Goal: Task Accomplishment & Management: Manage account settings

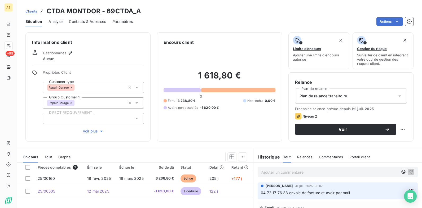
click at [32, 9] on span "Clients" at bounding box center [31, 11] width 12 height 4
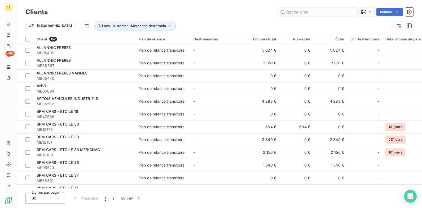
click at [292, 12] on input "text" at bounding box center [318, 12] width 80 height 8
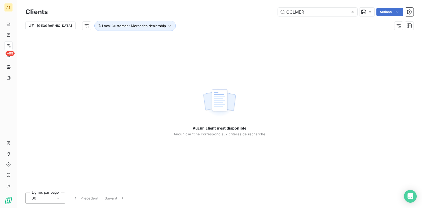
type input "CCLMER"
click at [401, 28] on icon "button" at bounding box center [398, 25] width 5 height 5
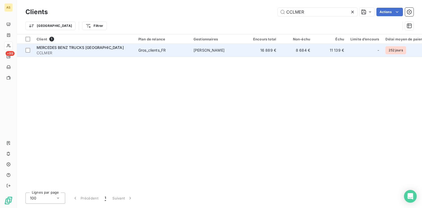
click at [237, 52] on td "Jean-Baptiste PAULIN" at bounding box center [218, 50] width 55 height 13
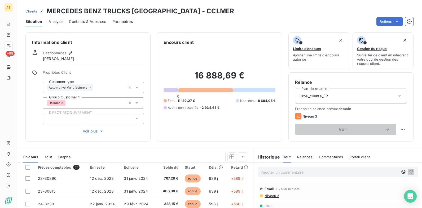
click at [85, 23] on span "Contacts & Adresses" at bounding box center [87, 21] width 37 height 5
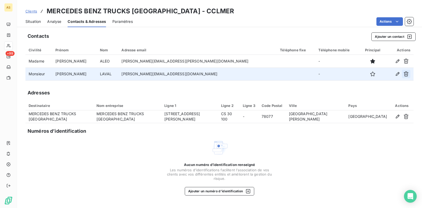
click at [407, 74] on icon "button" at bounding box center [406, 73] width 5 height 5
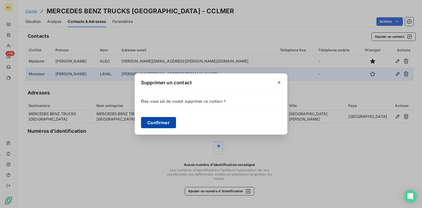
click at [162, 121] on button "Confirmer" at bounding box center [158, 122] width 35 height 11
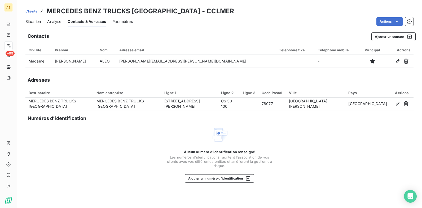
click at [31, 12] on span "Clients" at bounding box center [31, 11] width 12 height 4
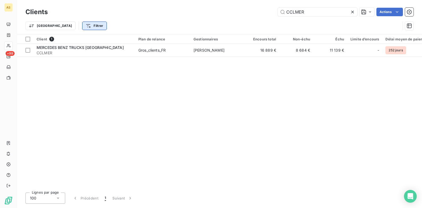
click at [62, 26] on html "AS +99 Clients CCLMER Actions Trier Filtrer Client 1 Plan de relance Gestionnai…" at bounding box center [211, 104] width 422 height 208
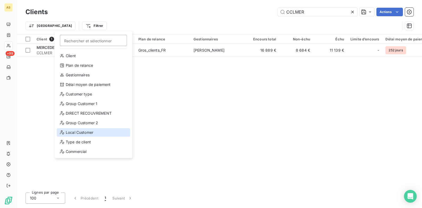
click at [79, 131] on div "Local Customer" at bounding box center [94, 132] width 74 height 8
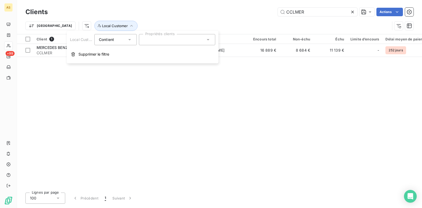
click at [205, 38] on div at bounding box center [177, 39] width 76 height 11
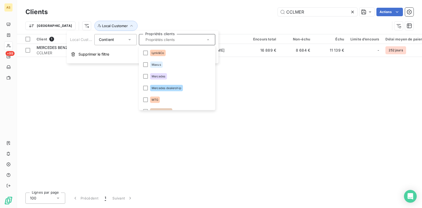
scroll to position [556, 0]
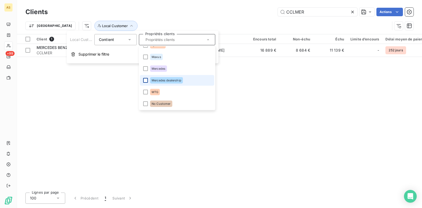
click at [147, 81] on div at bounding box center [145, 80] width 5 height 5
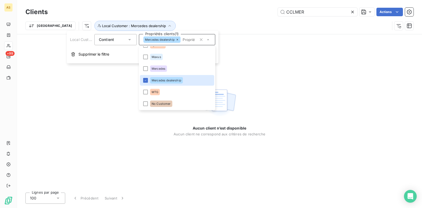
click at [355, 13] on icon at bounding box center [352, 11] width 5 height 5
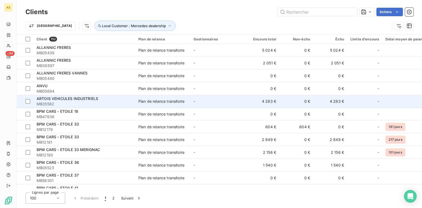
click at [336, 101] on td "4 283 €" at bounding box center [331, 101] width 34 height 13
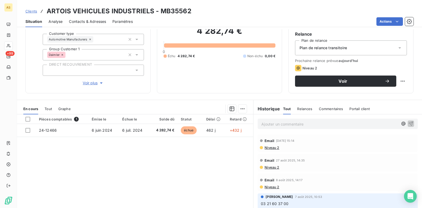
scroll to position [73, 0]
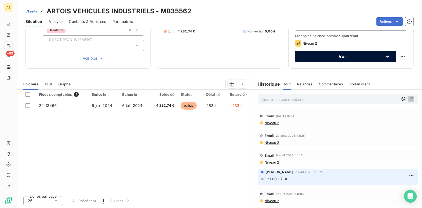
click at [330, 55] on span "Voir" at bounding box center [343, 56] width 83 height 4
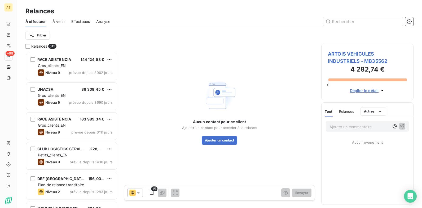
scroll to position [152, 88]
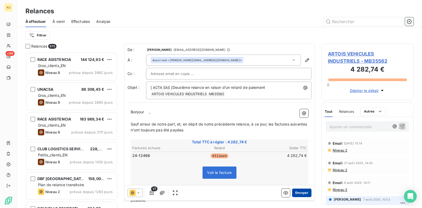
click at [298, 191] on button "Envoyer" at bounding box center [301, 192] width 19 height 8
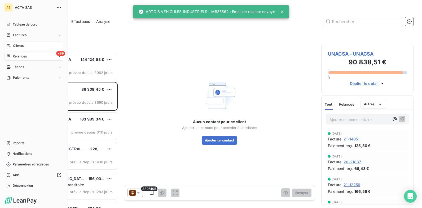
click at [24, 43] on div "Clients" at bounding box center [33, 45] width 59 height 8
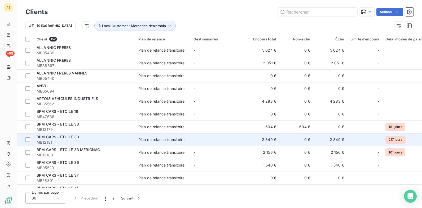
click at [337, 140] on td "2 849 €" at bounding box center [331, 139] width 34 height 13
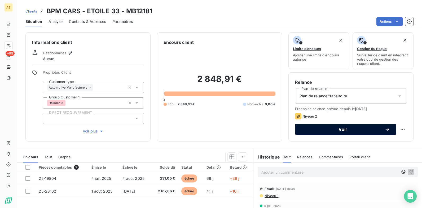
click at [318, 129] on span "Voir" at bounding box center [343, 129] width 83 height 4
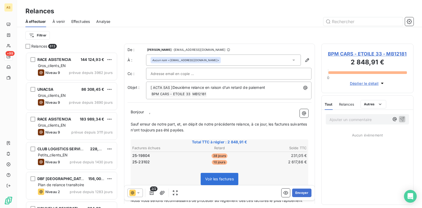
scroll to position [152, 88]
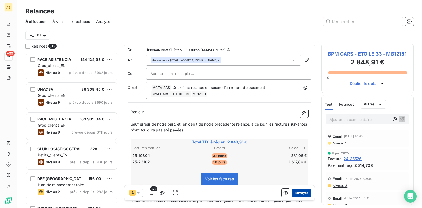
click at [294, 190] on button "Envoyer" at bounding box center [301, 192] width 19 height 8
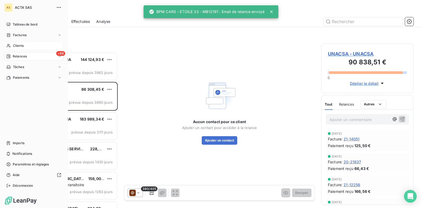
click at [25, 45] on div "Clients" at bounding box center [33, 45] width 59 height 8
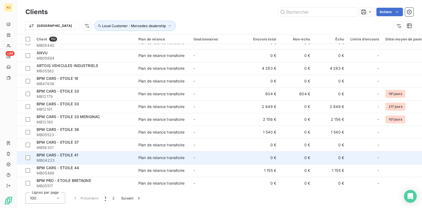
scroll to position [53, 0]
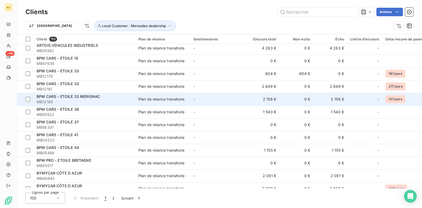
click at [338, 101] on td "2 156 €" at bounding box center [331, 99] width 34 height 13
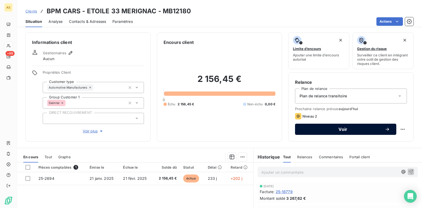
click at [326, 131] on span "Voir" at bounding box center [343, 129] width 83 height 4
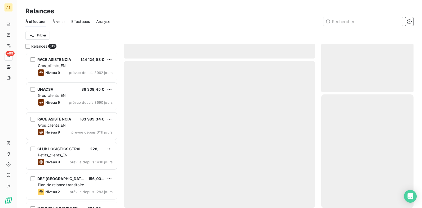
scroll to position [152, 88]
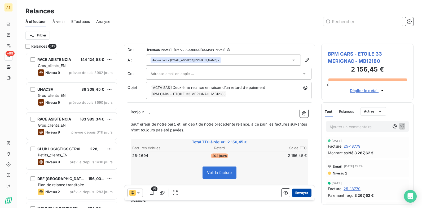
click at [297, 193] on button "Envoyer" at bounding box center [301, 192] width 19 height 8
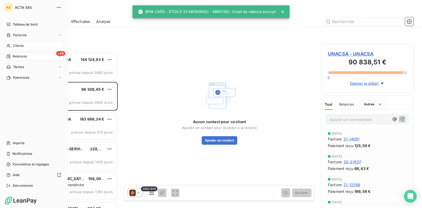
click at [15, 46] on span "Clients" at bounding box center [18, 45] width 11 height 5
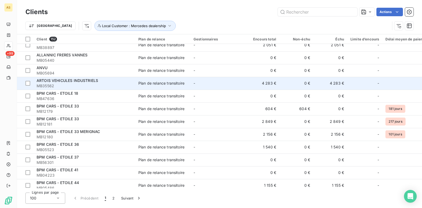
scroll to position [27, 0]
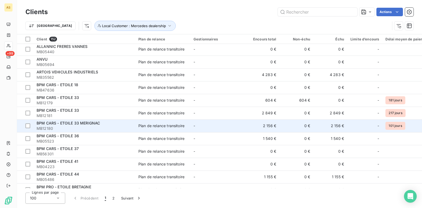
click at [334, 121] on td "2 156 €" at bounding box center [331, 125] width 34 height 13
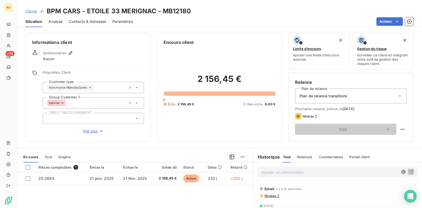
click at [38, 11] on div "Clients BPM CARS - ETOILE 33 MERIGNAC - MB12180" at bounding box center [108, 11] width 166 height 10
drag, startPoint x: 34, startPoint y: 11, endPoint x: 39, endPoint y: 12, distance: 4.4
click at [34, 11] on span "Clients" at bounding box center [31, 11] width 12 height 4
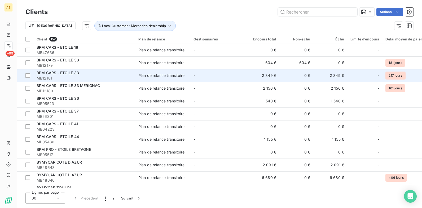
scroll to position [80, 0]
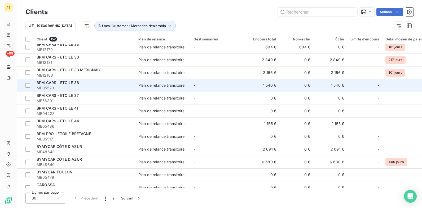
click at [335, 84] on td "1 540 €" at bounding box center [331, 85] width 34 height 13
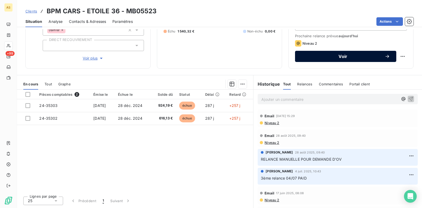
click at [309, 58] on div "Voir" at bounding box center [346, 56] width 89 height 5
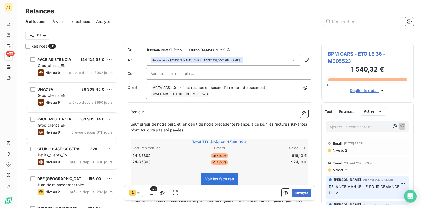
scroll to position [152, 88]
click at [298, 193] on button "Envoyer" at bounding box center [301, 192] width 19 height 8
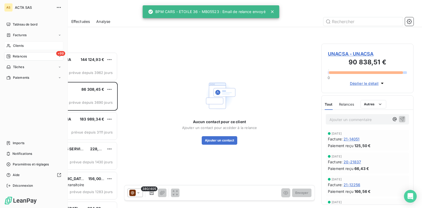
click at [13, 43] on div "Clients" at bounding box center [33, 45] width 59 height 8
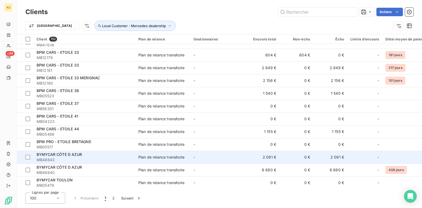
scroll to position [80, 0]
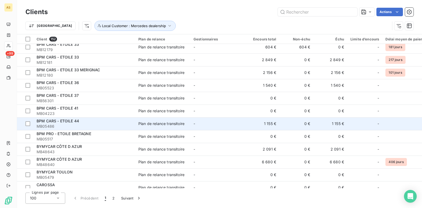
click at [331, 123] on td "1 155 €" at bounding box center [331, 123] width 34 height 13
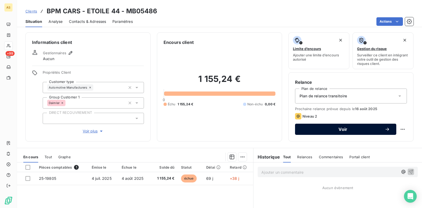
click at [312, 126] on div "Voir" at bounding box center [346, 128] width 89 height 5
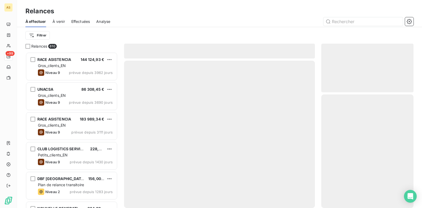
scroll to position [152, 88]
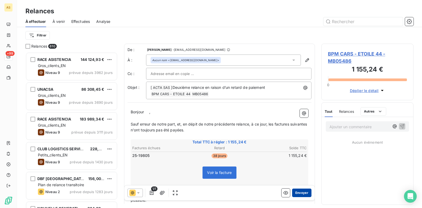
click at [298, 191] on button "Envoyer" at bounding box center [301, 192] width 19 height 8
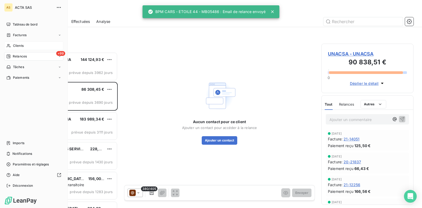
click at [24, 46] on div "Clients" at bounding box center [33, 45] width 59 height 8
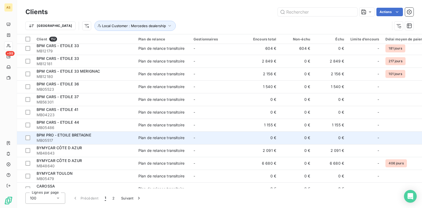
scroll to position [80, 0]
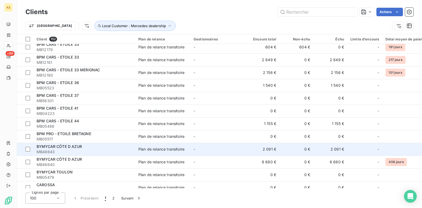
click at [339, 149] on td "2 091 €" at bounding box center [331, 148] width 34 height 13
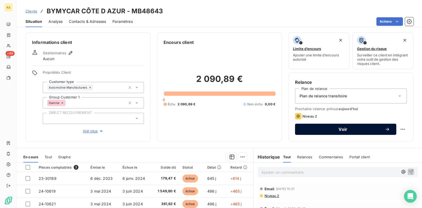
click at [325, 128] on span "Voir" at bounding box center [343, 129] width 83 height 4
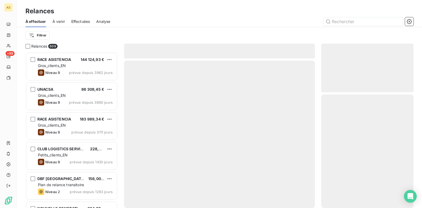
scroll to position [152, 88]
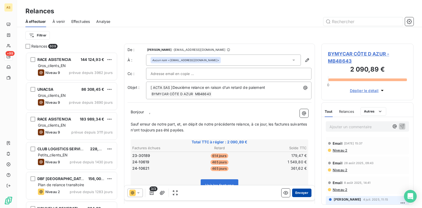
click at [297, 191] on button "Envoyer" at bounding box center [301, 192] width 19 height 8
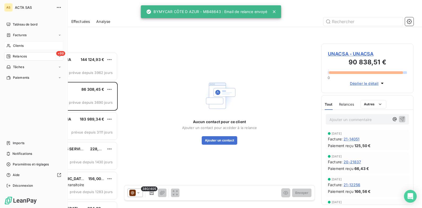
click at [23, 45] on span "Clients" at bounding box center [18, 45] width 11 height 5
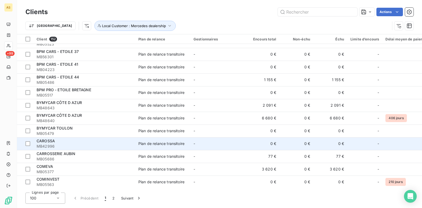
scroll to position [133, 0]
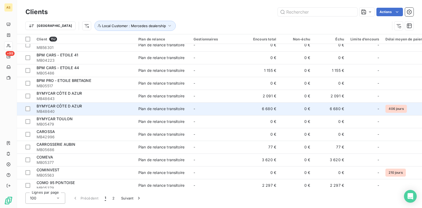
click at [334, 108] on td "6 680 €" at bounding box center [331, 108] width 34 height 13
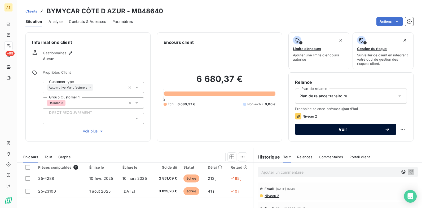
click at [326, 127] on div "Voir" at bounding box center [346, 128] width 89 height 5
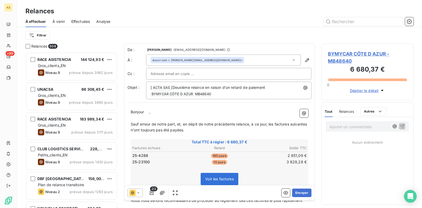
scroll to position [152, 88]
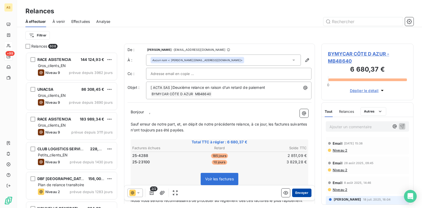
click at [300, 192] on button "Envoyer" at bounding box center [301, 192] width 19 height 8
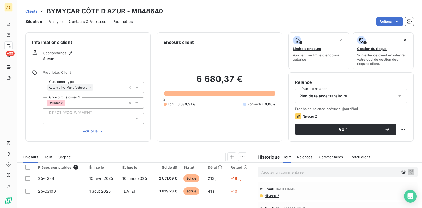
click at [86, 20] on span "Contacts & Adresses" at bounding box center [87, 21] width 37 height 5
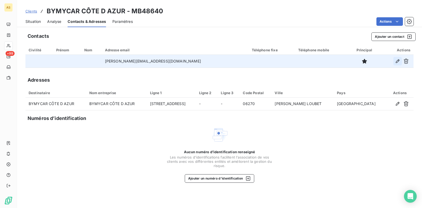
click at [399, 60] on icon "button" at bounding box center [398, 61] width 4 height 4
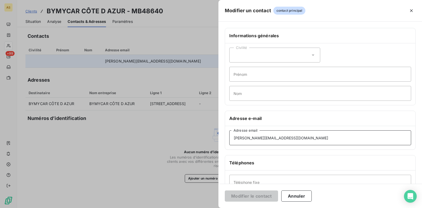
click at [243, 138] on input "s.bernard@bymycar.fr" at bounding box center [321, 137] width 182 height 15
type input "s.bernard@bymycar.fr"
click at [163, 9] on div at bounding box center [211, 104] width 422 height 208
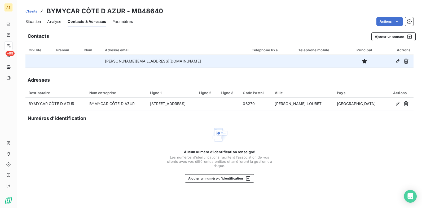
drag, startPoint x: 166, startPoint y: 10, endPoint x: 135, endPoint y: 14, distance: 31.8
drag, startPoint x: 164, startPoint y: 13, endPoint x: 131, endPoint y: 13, distance: 33.7
click at [131, 13] on div "Clients BYMYCAR CÔTE D AZUR - MB48640" at bounding box center [219, 11] width 405 height 10
copy h3 "MB48640"
click at [400, 64] on button "button" at bounding box center [398, 61] width 8 height 8
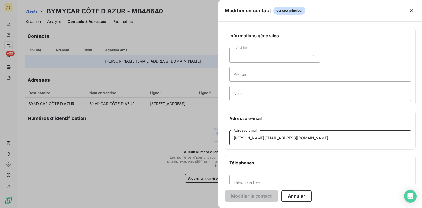
click at [273, 134] on input "s.bernard@bymycar.fr" at bounding box center [321, 137] width 182 height 15
click at [242, 135] on input "s.bernard@bymycar.fr" at bounding box center [321, 137] width 182 height 15
type input "s.bernard@bymycar.fr"
click at [31, 21] on div at bounding box center [211, 104] width 422 height 208
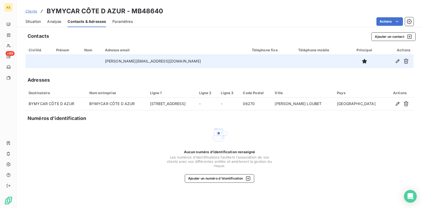
click at [32, 23] on span "Situation" at bounding box center [32, 21] width 15 height 5
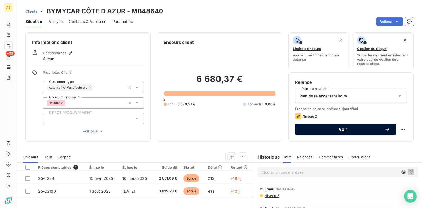
click at [348, 126] on div "Voir" at bounding box center [346, 128] width 89 height 5
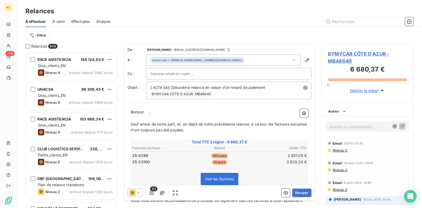
scroll to position [152, 88]
click at [292, 192] on button "Envoyer" at bounding box center [301, 192] width 19 height 8
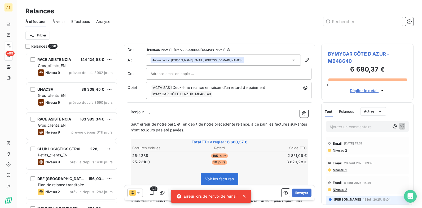
click at [334, 60] on span "BYMYCAR CÔTE D AZUR - MB48640" at bounding box center [367, 57] width 79 height 14
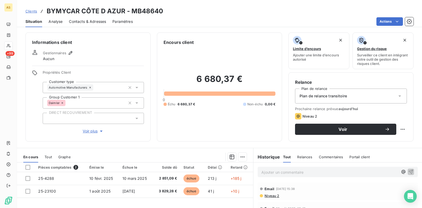
click at [83, 19] on span "Contacts & Adresses" at bounding box center [87, 21] width 37 height 5
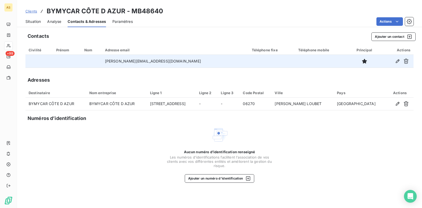
click at [135, 60] on td "s.bernard@bymycar.fr" at bounding box center [175, 61] width 147 height 13
click at [400, 60] on icon "button" at bounding box center [397, 60] width 5 height 5
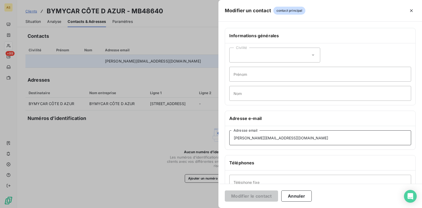
drag, startPoint x: 284, startPoint y: 137, endPoint x: 237, endPoint y: 132, distance: 47.4
click at [237, 132] on input "s.bernard@bymycar.fr" at bounding box center [321, 137] width 182 height 15
type input "s.bernard@bymycar.fr"
click at [268, 195] on button "Modifier le contact" at bounding box center [251, 195] width 53 height 11
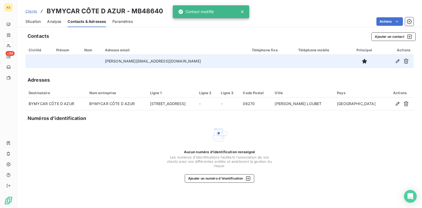
click at [32, 21] on span "Situation" at bounding box center [32, 21] width 15 height 5
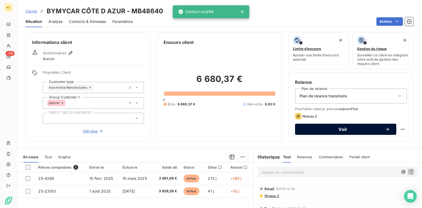
click at [327, 129] on span "Voir" at bounding box center [343, 129] width 83 height 4
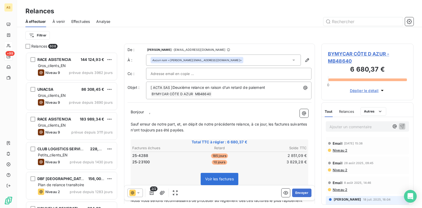
scroll to position [152, 88]
click at [300, 193] on button "Envoyer" at bounding box center [301, 192] width 19 height 8
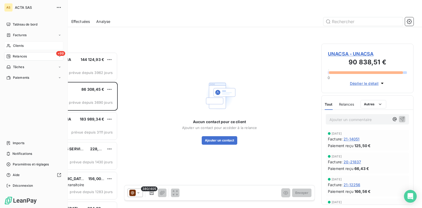
click at [18, 45] on span "Clients" at bounding box center [18, 45] width 11 height 5
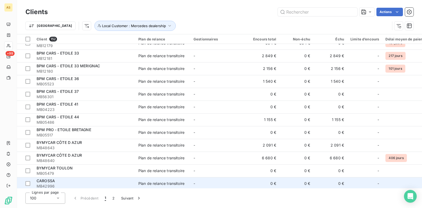
scroll to position [133, 0]
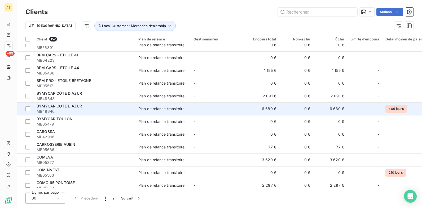
click at [338, 111] on td "6 680 €" at bounding box center [331, 108] width 34 height 13
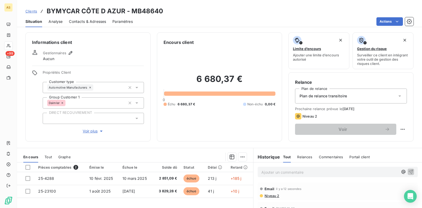
click at [86, 16] on div "Contacts & Adresses" at bounding box center [87, 21] width 37 height 11
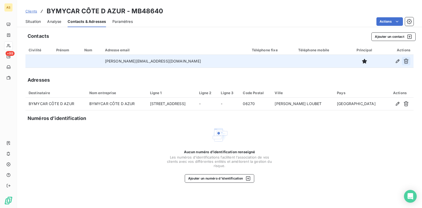
click at [405, 64] on button "button" at bounding box center [406, 61] width 8 height 8
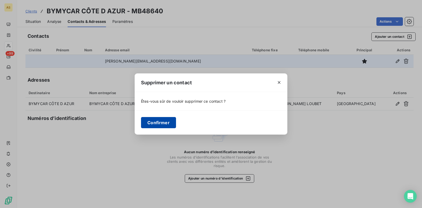
click at [161, 119] on button "Confirmer" at bounding box center [158, 122] width 35 height 11
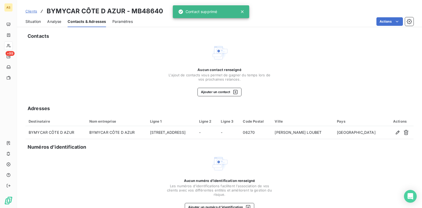
click at [30, 10] on span "Clients" at bounding box center [31, 11] width 12 height 4
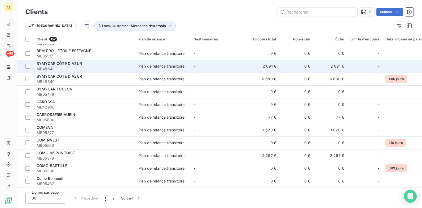
scroll to position [186, 0]
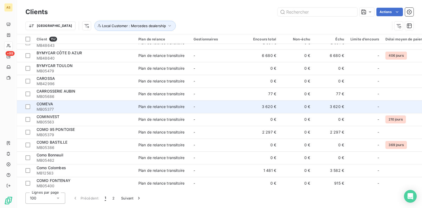
click at [337, 109] on td "3 620 €" at bounding box center [331, 106] width 34 height 13
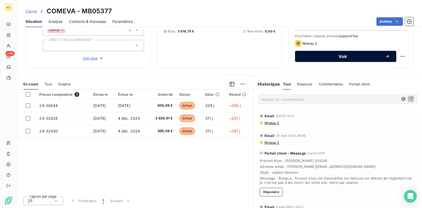
click at [304, 61] on button "Voir" at bounding box center [345, 56] width 101 height 11
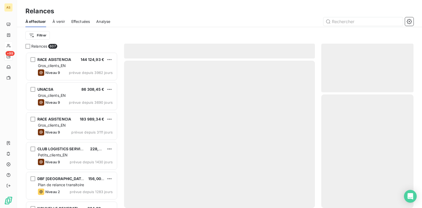
scroll to position [152, 88]
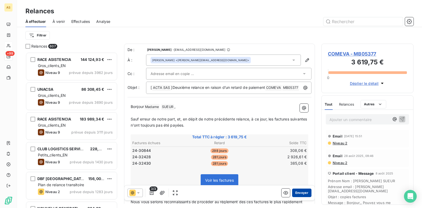
click at [300, 192] on button "Envoyer" at bounding box center [301, 192] width 19 height 8
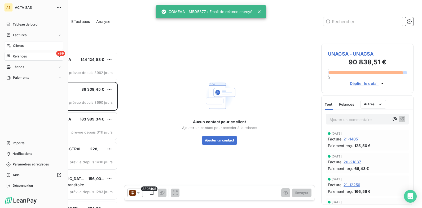
click at [31, 44] on div "Clients" at bounding box center [33, 45] width 59 height 8
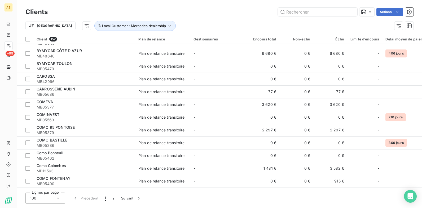
scroll to position [212, 0]
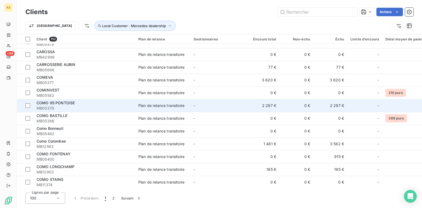
click at [56, 108] on span "MB05379" at bounding box center [85, 107] width 96 height 5
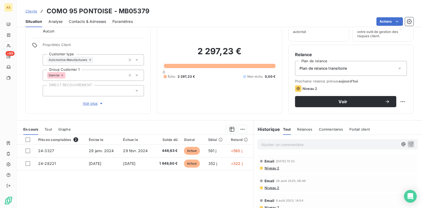
scroll to position [20, 0]
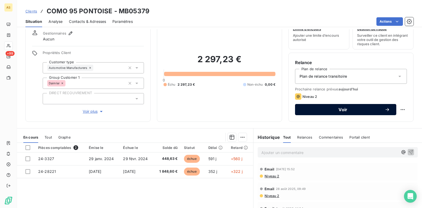
click at [307, 107] on div "Voir" at bounding box center [346, 109] width 89 height 5
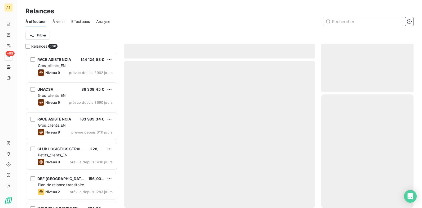
scroll to position [152, 88]
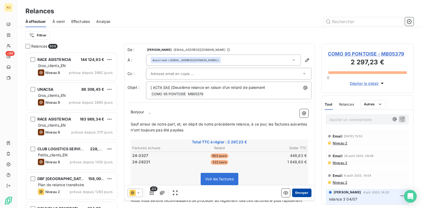
click at [299, 189] on div "2/2 Envoyer" at bounding box center [219, 192] width 191 height 15
click at [300, 190] on button "Envoyer" at bounding box center [301, 192] width 19 height 8
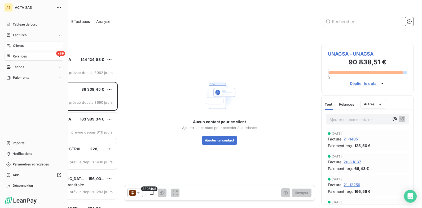
click at [23, 45] on span "Clients" at bounding box center [18, 45] width 11 height 5
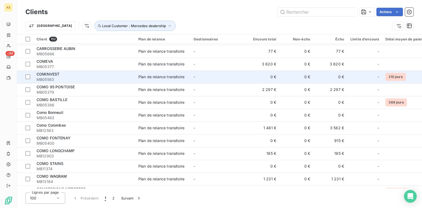
scroll to position [239, 0]
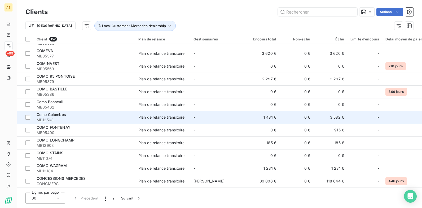
click at [74, 117] on div "Como Colombes" at bounding box center [85, 114] width 96 height 5
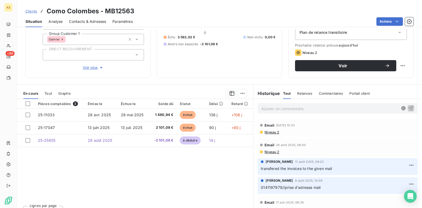
scroll to position [73, 0]
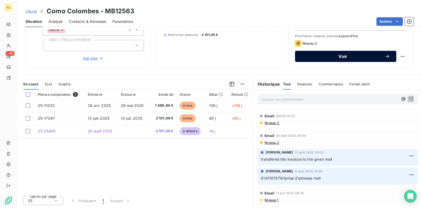
click at [306, 60] on button "Voir" at bounding box center [345, 56] width 101 height 11
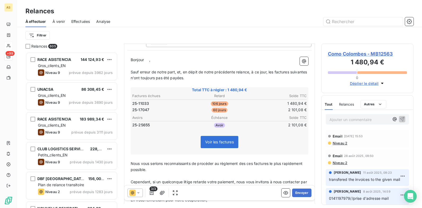
scroll to position [53, 0]
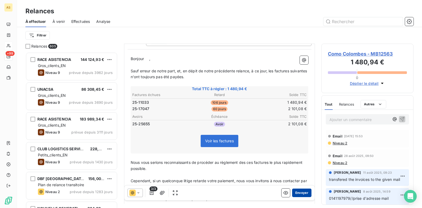
click at [305, 193] on button "Envoyer" at bounding box center [301, 192] width 19 height 8
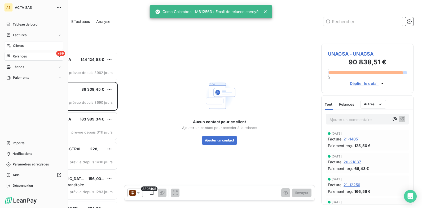
click at [23, 46] on span "Clients" at bounding box center [18, 45] width 11 height 5
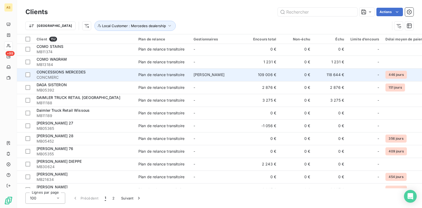
scroll to position [318, 0]
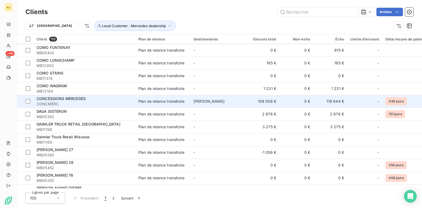
click at [186, 99] on span "Plan de relance transitoire" at bounding box center [163, 100] width 49 height 5
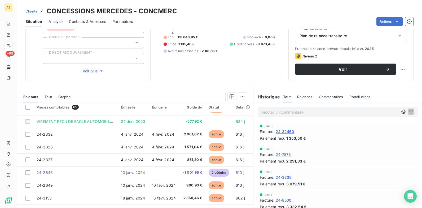
scroll to position [73, 0]
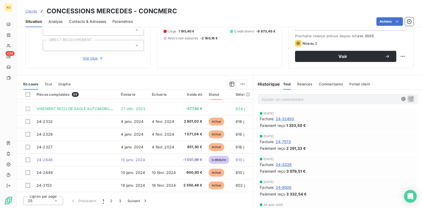
click at [33, 12] on span "Clients" at bounding box center [31, 11] width 12 height 4
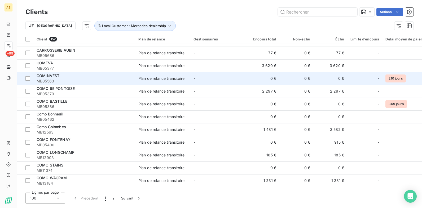
scroll to position [239, 0]
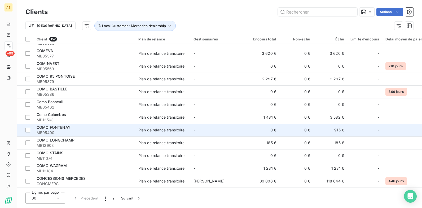
click at [92, 133] on span "MB05400" at bounding box center [85, 132] width 96 height 5
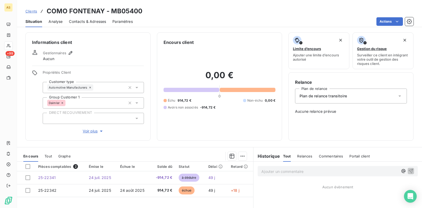
click at [27, 11] on span "Clients" at bounding box center [31, 11] width 12 height 4
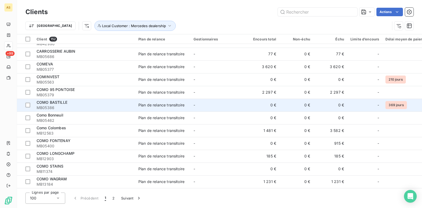
scroll to position [239, 0]
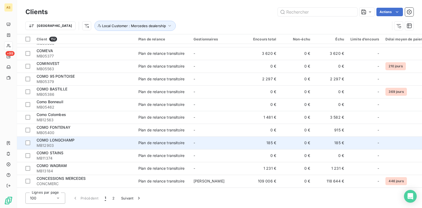
click at [85, 145] on span "MB12903" at bounding box center [85, 144] width 96 height 5
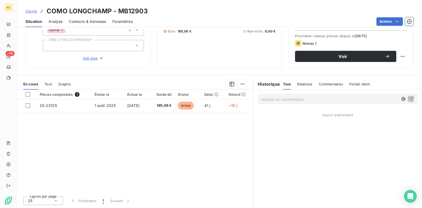
scroll to position [46, 0]
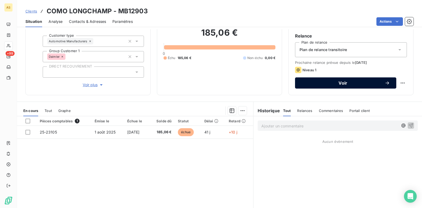
click at [316, 85] on span "Voir" at bounding box center [343, 83] width 83 height 4
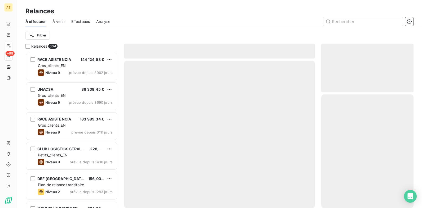
scroll to position [152, 88]
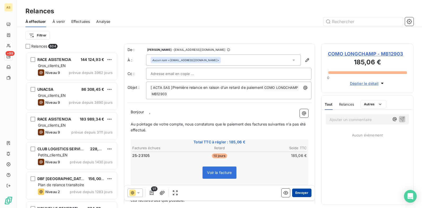
click at [302, 195] on button "Envoyer" at bounding box center [301, 192] width 19 height 8
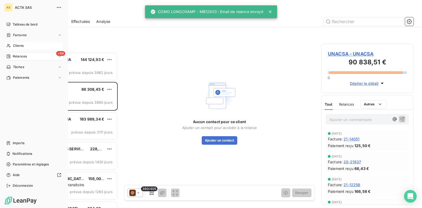
click at [22, 46] on span "Clients" at bounding box center [18, 45] width 11 height 5
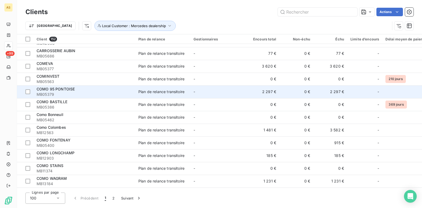
scroll to position [239, 0]
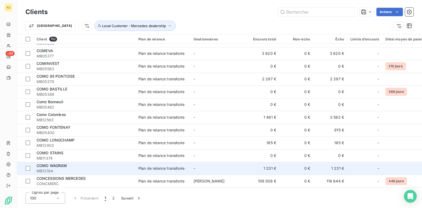
click at [214, 169] on td "-" at bounding box center [218, 168] width 55 height 13
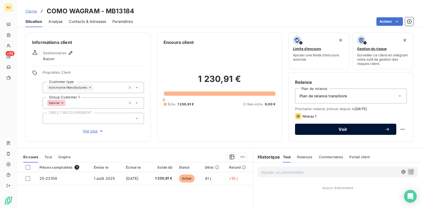
click at [305, 131] on span "Voir" at bounding box center [343, 129] width 83 height 4
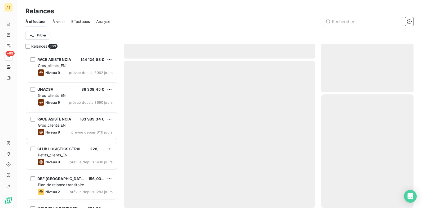
scroll to position [152, 88]
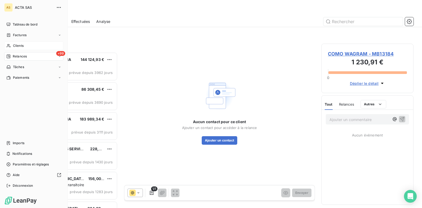
click at [30, 47] on div "Clients" at bounding box center [33, 45] width 59 height 8
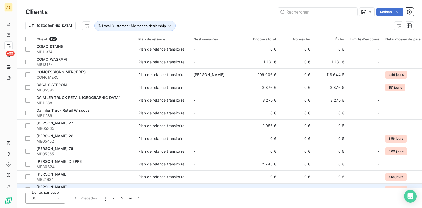
scroll to position [318, 0]
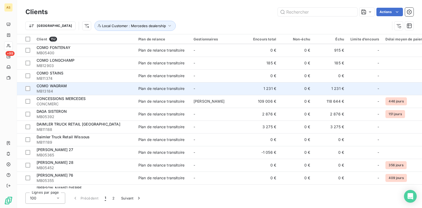
click at [149, 91] on div "Plan de relance transitoire" at bounding box center [162, 88] width 46 height 5
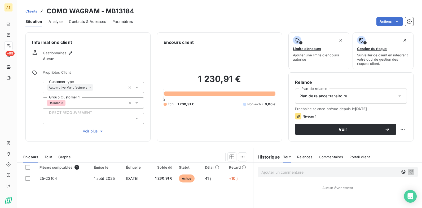
click at [94, 21] on span "Contacts & Adresses" at bounding box center [87, 21] width 37 height 5
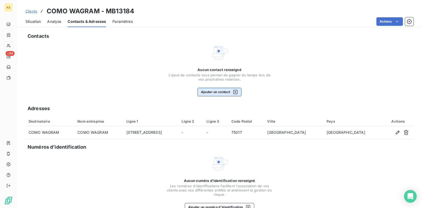
click at [234, 90] on icon "button" at bounding box center [236, 92] width 4 height 4
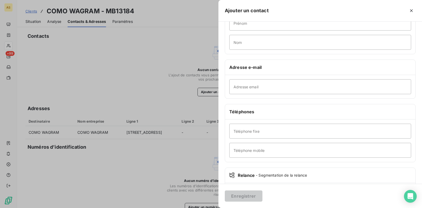
scroll to position [53, 0]
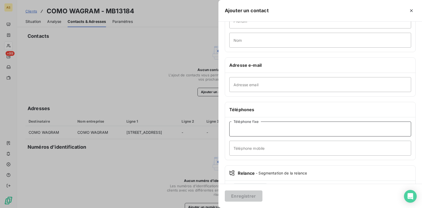
click at [234, 126] on input "Téléphone fixe" at bounding box center [321, 128] width 182 height 15
paste input "01 56 33 50 00"
type input "01 56 33 50 00"
click at [225, 190] on button "Enregistrer" at bounding box center [244, 195] width 38 height 11
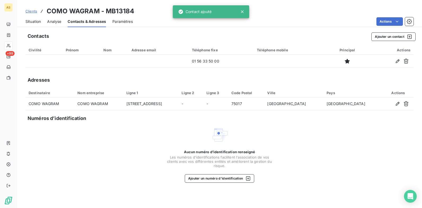
click at [32, 11] on span "Clients" at bounding box center [31, 11] width 12 height 4
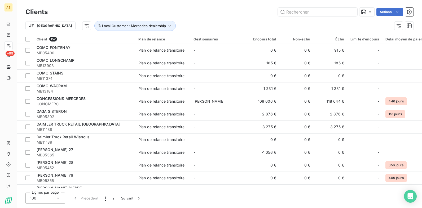
scroll to position [345, 0]
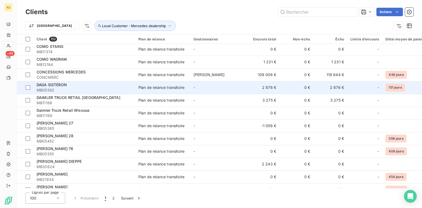
click at [146, 85] on div "Plan de relance transitoire" at bounding box center [162, 87] width 46 height 5
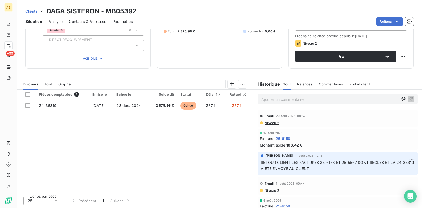
click at [266, 98] on p "Ajouter un commentaire ﻿" at bounding box center [330, 99] width 137 height 7
click at [282, 100] on span "isabelle a repondu aux client sur cette facture" at bounding box center [311, 98] width 99 height 5
click at [262, 100] on span "isabelle a répondu aux client sur cette facture" at bounding box center [311, 98] width 99 height 5
click at [265, 102] on p "isabelle a répondu aux client sur cette facture" at bounding box center [330, 99] width 137 height 6
click at [262, 98] on span "isabelle a répondu aux client sur cette facture" at bounding box center [311, 98] width 99 height 5
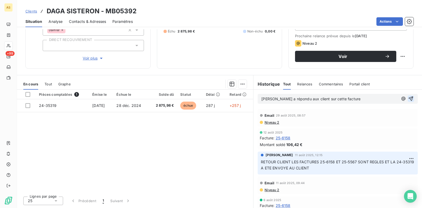
click at [409, 97] on icon "button" at bounding box center [411, 98] width 5 height 5
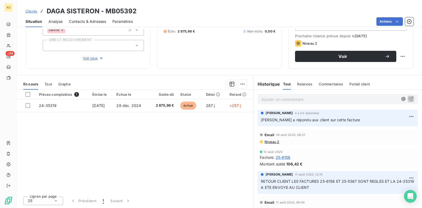
click at [31, 12] on span "Clients" at bounding box center [31, 11] width 12 height 4
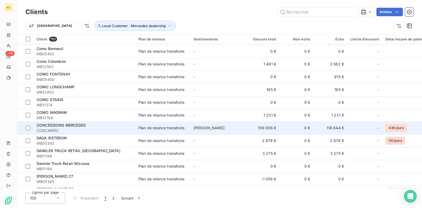
scroll to position [318, 0]
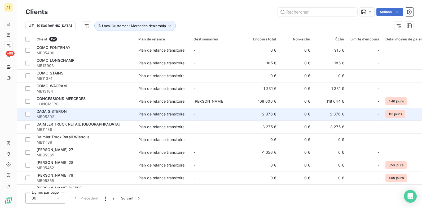
click at [333, 115] on td "2 876 €" at bounding box center [331, 113] width 34 height 13
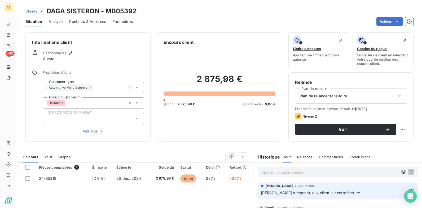
click at [32, 12] on span "Clients" at bounding box center [31, 11] width 12 height 4
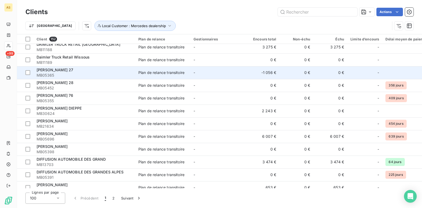
scroll to position [425, 0]
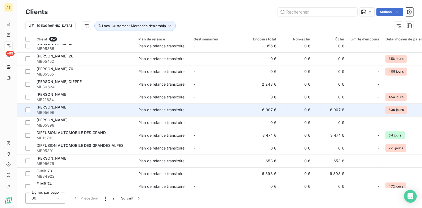
click at [68, 107] on span "DAVIS MONGAZONS" at bounding box center [52, 107] width 31 height 5
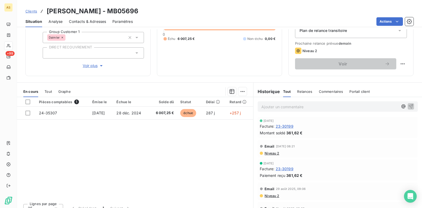
scroll to position [73, 0]
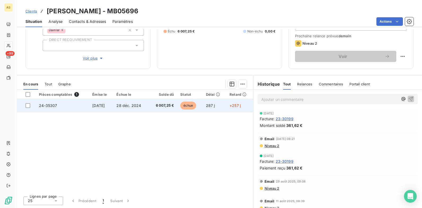
click at [123, 105] on span "28 déc. 2024" at bounding box center [128, 105] width 25 height 5
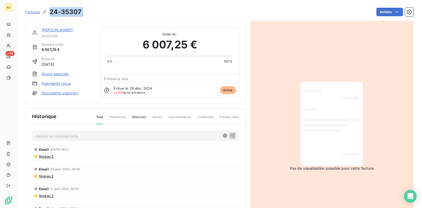
drag, startPoint x: 88, startPoint y: 12, endPoint x: 50, endPoint y: 11, distance: 37.7
click at [50, 11] on div "Factures 24-35307 Actions" at bounding box center [219, 11] width 388 height 11
copy section "24-35307 Actions"
